Goal: Task Accomplishment & Management: Manage account settings

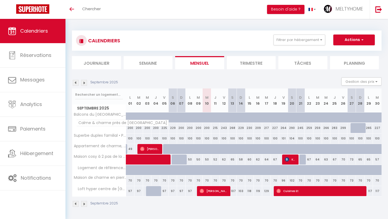
click at [103, 125] on span "Calme & charme près de [GEOGRAPHIC_DATA]" at bounding box center [122, 122] width 92 height 6
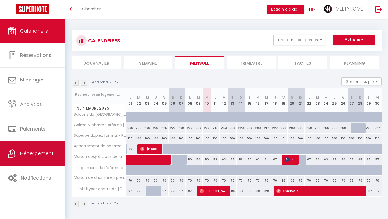
click at [27, 156] on span "Hébergement" at bounding box center [36, 153] width 33 height 7
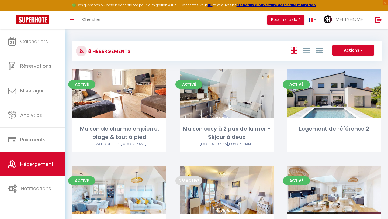
scroll to position [145, 0]
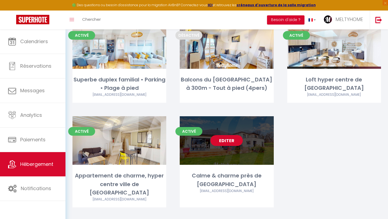
click at [223, 153] on div "Editer" at bounding box center [227, 140] width 94 height 48
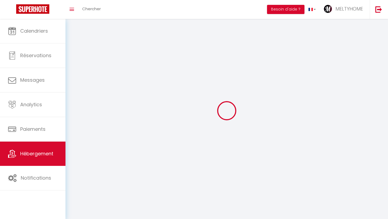
select select
select select "28"
select select
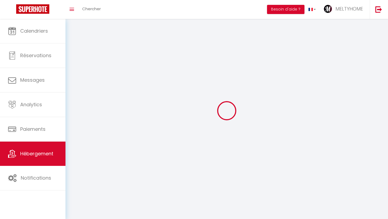
select select
select select "1"
select select
checkbox input "false"
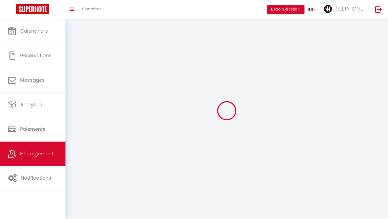
checkbox input "false"
select select
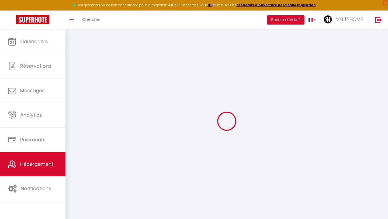
select select
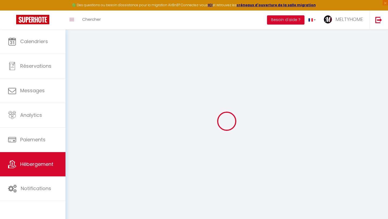
select select
checkbox input "false"
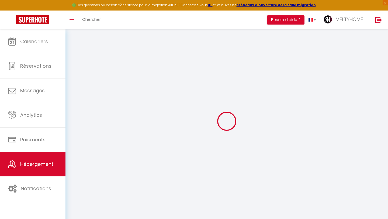
select select
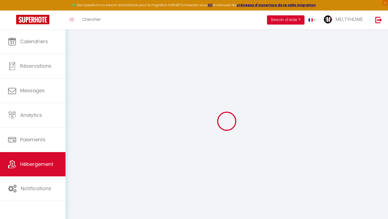
select select
checkbox input "false"
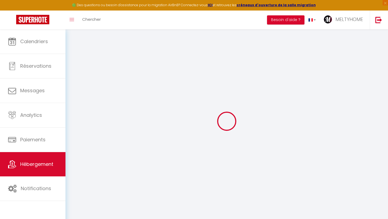
checkbox input "false"
select select
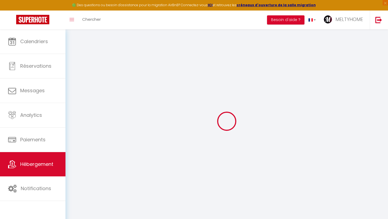
select select
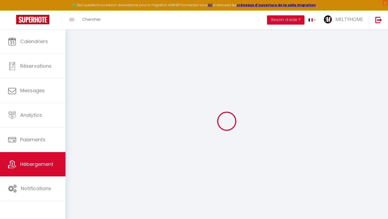
checkbox input "false"
select select
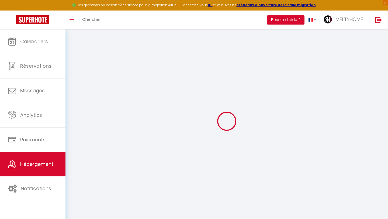
select select
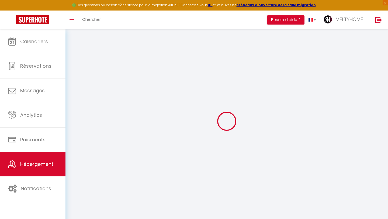
select select
checkbox input "false"
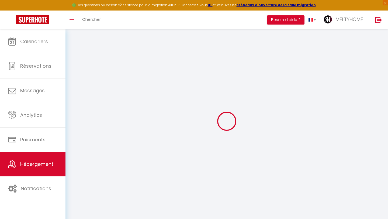
checkbox input "false"
select select
type input "Calme & charme près de [GEOGRAPHIC_DATA]"
type input "[PERSON_NAME]"
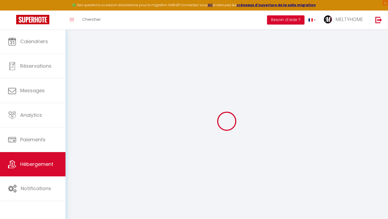
type input "PESNEL"
select select "houses"
select select "8"
select select "6"
select select "4"
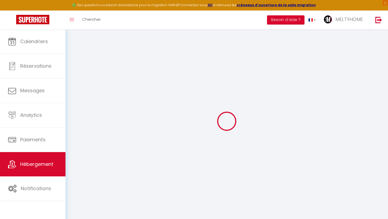
type input "350"
type input "200"
type input "1000"
select select
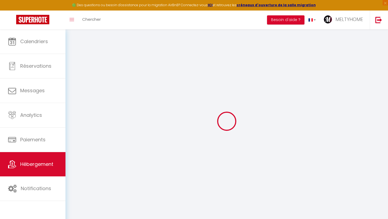
select select
type input "[STREET_ADDRESS]"
type input "14800"
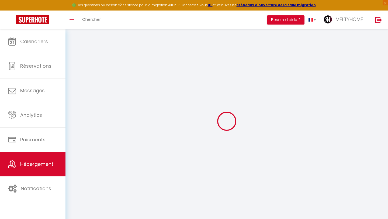
type input "[GEOGRAPHIC_DATA]"
type input "[PERSON_NAME][EMAIL_ADDRESS][DOMAIN_NAME]"
select select "13688"
checkbox input "false"
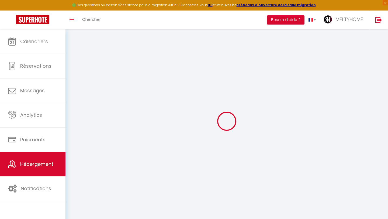
checkbox input "false"
type input "15"
type input "200"
type input "0"
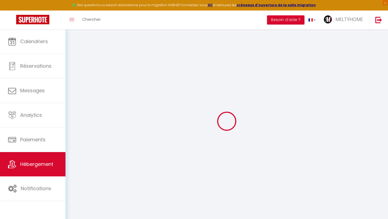
type input "0"
select select
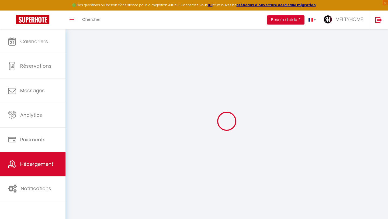
select select
checkbox input "false"
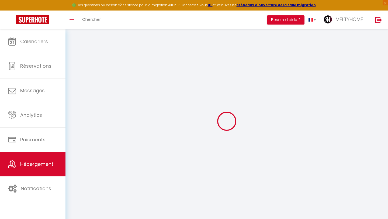
checkbox input "false"
select select
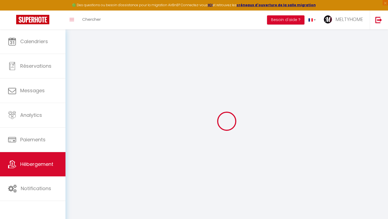
select select
checkbox input "false"
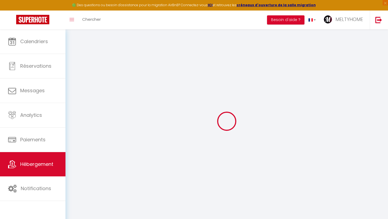
select select "14:00"
select select
select select "10:00"
select select "30"
select select "120"
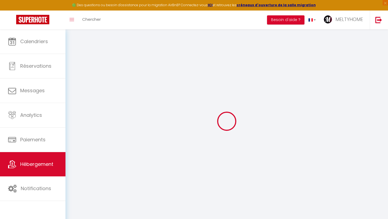
checkbox input "false"
select select
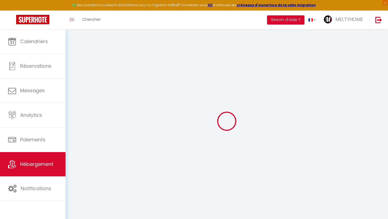
checkbox input "false"
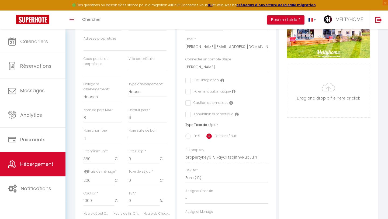
select select
checkbox input "false"
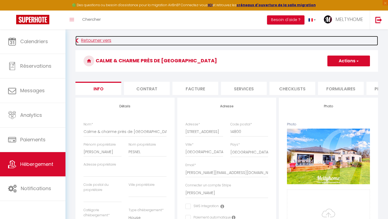
click at [84, 41] on link "Retourner vers" at bounding box center [226, 41] width 302 height 10
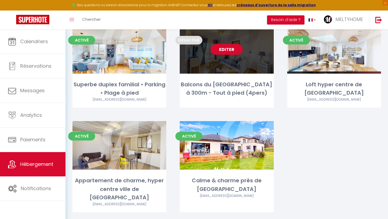
scroll to position [145, 0]
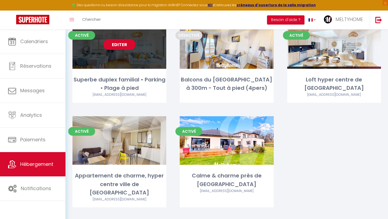
click at [142, 59] on div "Editer" at bounding box center [119, 44] width 94 height 48
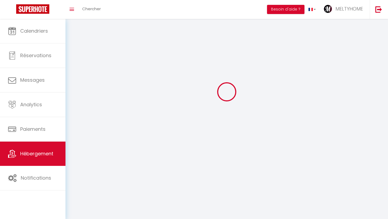
select select "1"
select select
select select "28"
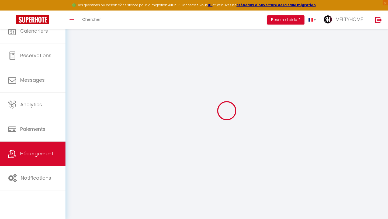
select select
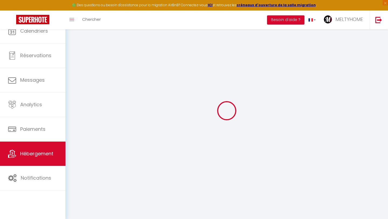
select select
checkbox input "false"
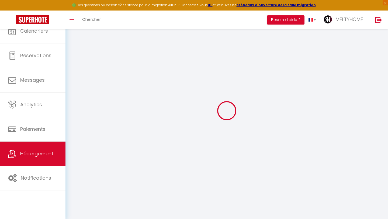
select select
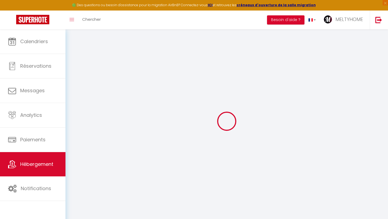
select select
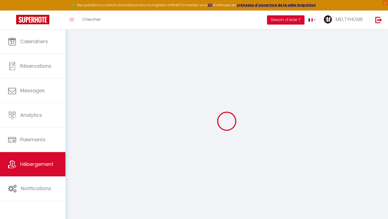
select select
checkbox input "false"
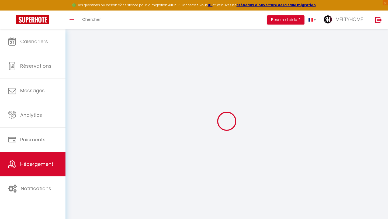
select select
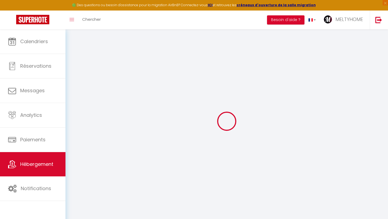
select select
checkbox input "false"
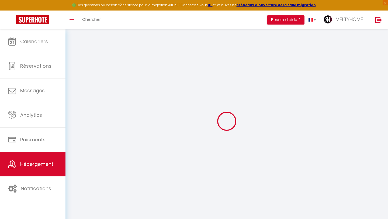
checkbox input "false"
select select
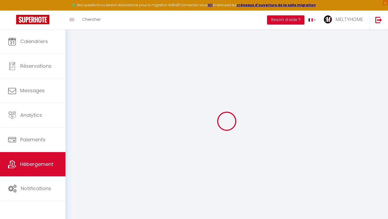
select select
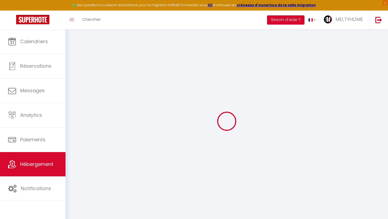
checkbox input "false"
select select
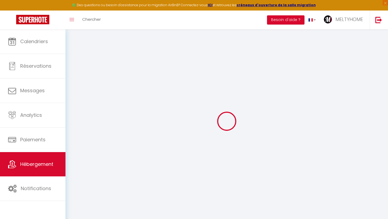
select select
type input "Superbe duplex familial • Parking • Plage à pied"
type input "Chloé"
type input "FRIGOUT"
select select "7"
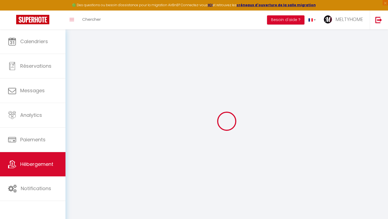
select select "2"
type input "135"
type input "65"
type input "350"
select select
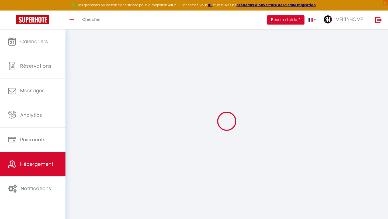
select select
type input "[STREET_ADDRESS]"
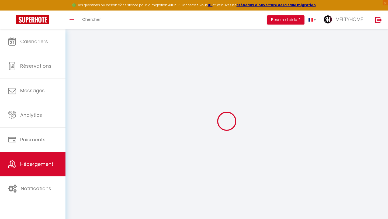
type input "14470"
type input "Courseulles-[GEOGRAPHIC_DATA]"
type input "[PERSON_NAME][EMAIL_ADDRESS][DOMAIN_NAME]"
select select "13690"
checkbox input "false"
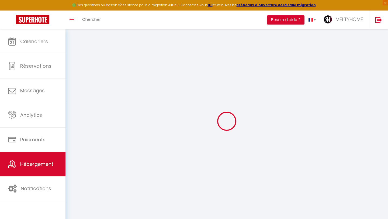
checkbox input "false"
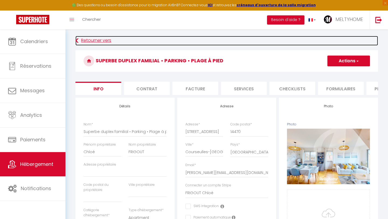
click at [88, 40] on link "Retourner vers" at bounding box center [226, 41] width 302 height 10
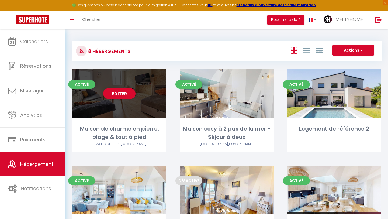
click at [151, 115] on div "Editer" at bounding box center [119, 93] width 94 height 48
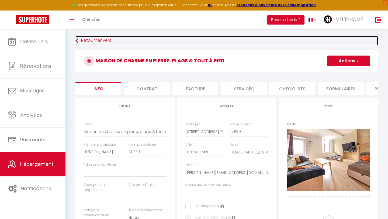
click at [88, 38] on link "Retourner vers" at bounding box center [226, 41] width 302 height 10
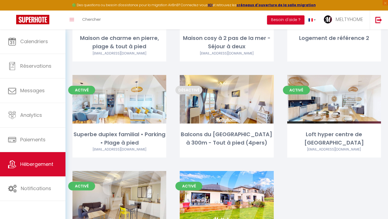
scroll to position [92, 0]
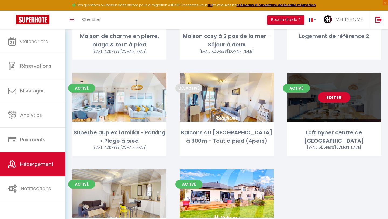
click at [336, 98] on link "Editer" at bounding box center [334, 97] width 32 height 11
click at [351, 113] on div "Editer" at bounding box center [334, 97] width 94 height 48
click at [340, 117] on div "Editer" at bounding box center [334, 97] width 94 height 48
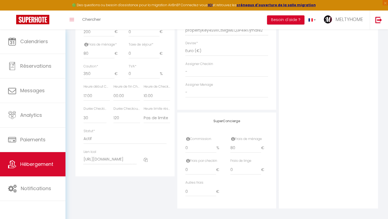
scroll to position [254, 0]
